Goal: Task Accomplishment & Management: Manage account settings

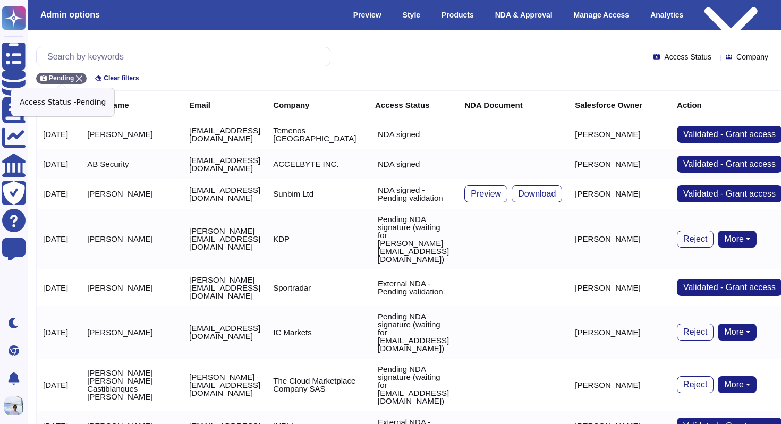
click at [79, 75] on icon at bounding box center [79, 78] width 6 height 6
click at [107, 53] on input "text" at bounding box center [186, 56] width 288 height 19
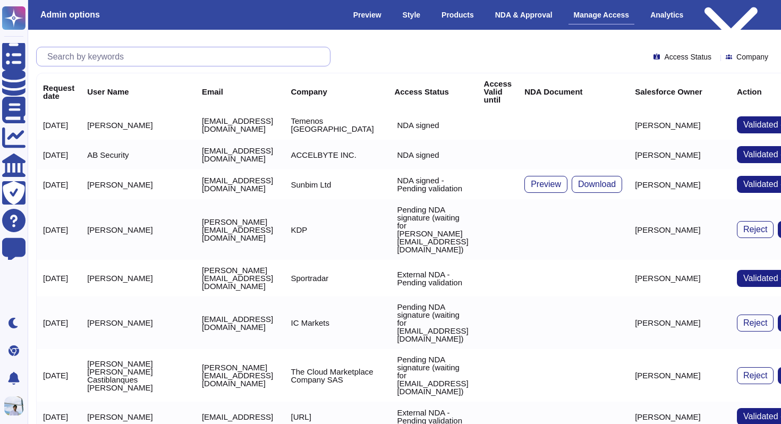
paste input "[EMAIL_ADDRESS][DOMAIN_NAME]"
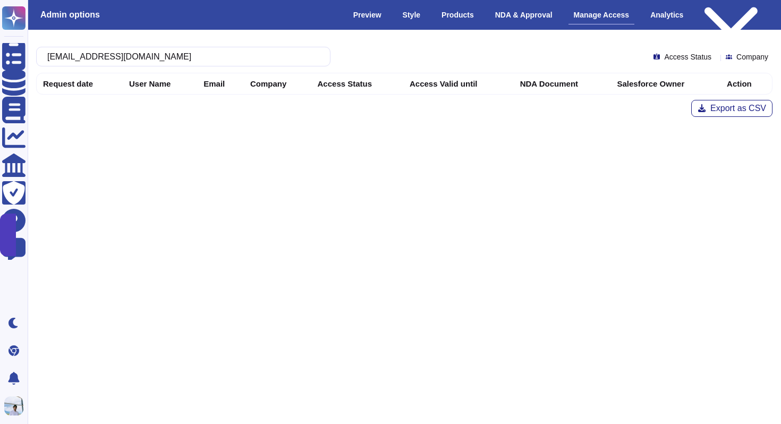
type input "[EMAIL_ADDRESS][DOMAIN_NAME]"
